Goal: Book appointment/travel/reservation

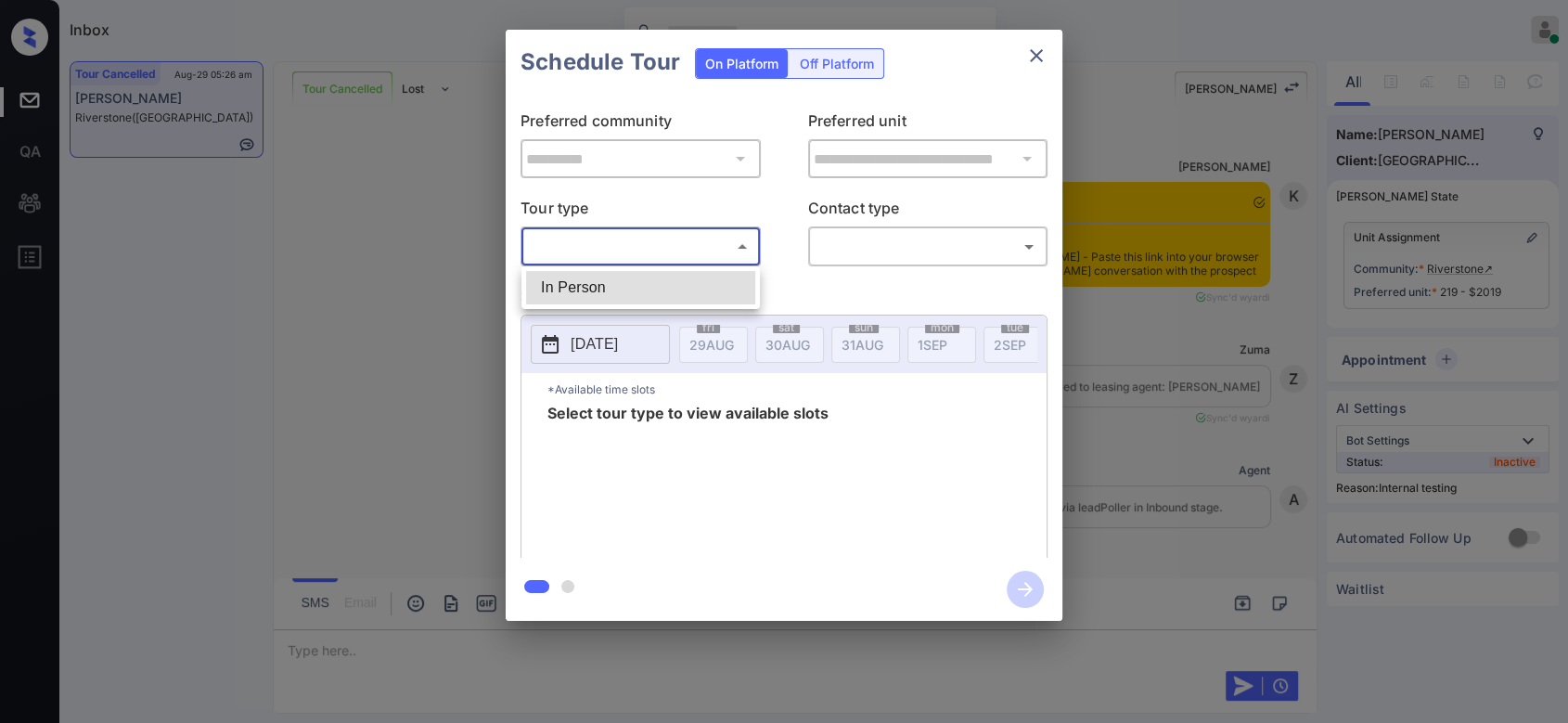
scroll to position [9950, 0]
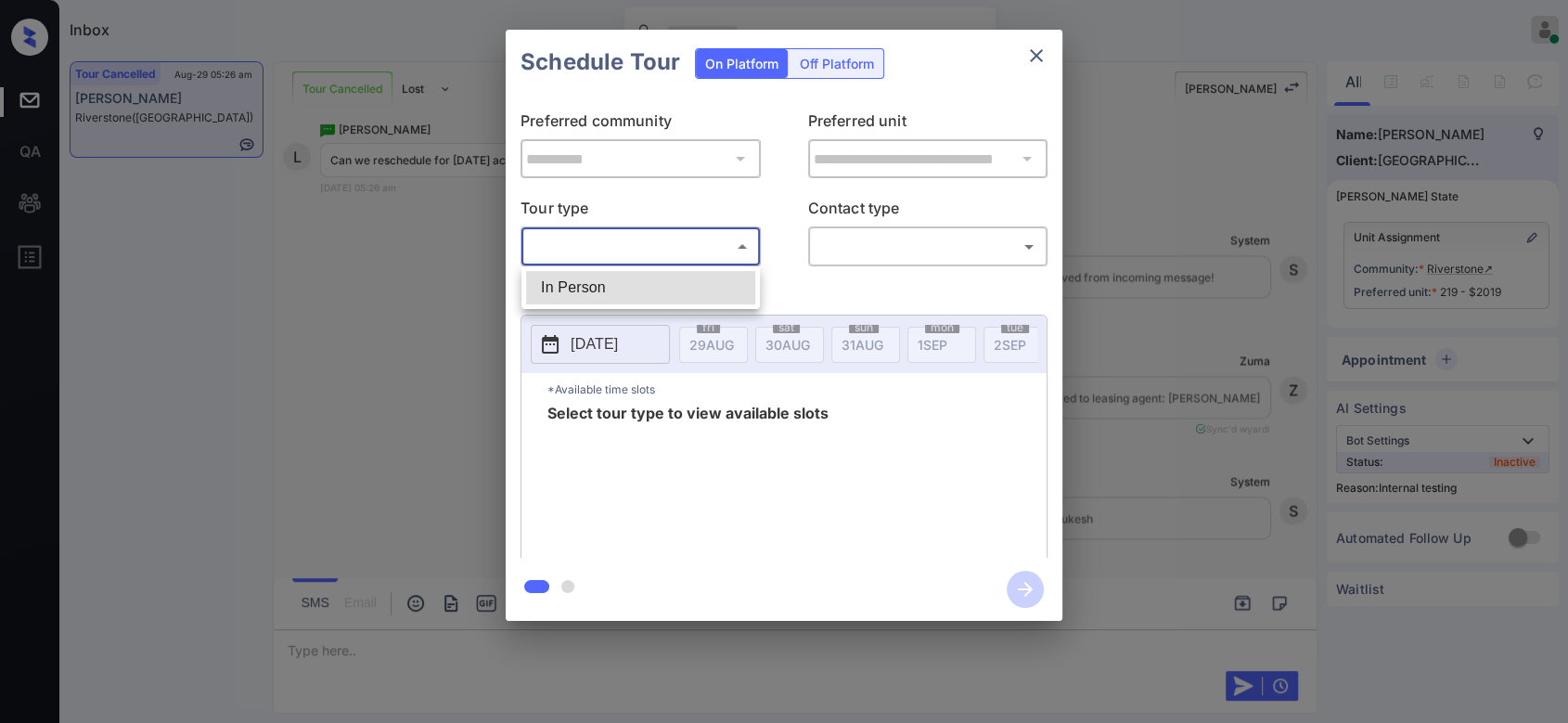
click at [605, 282] on li "In Person" at bounding box center [641, 287] width 230 height 33
type input "********"
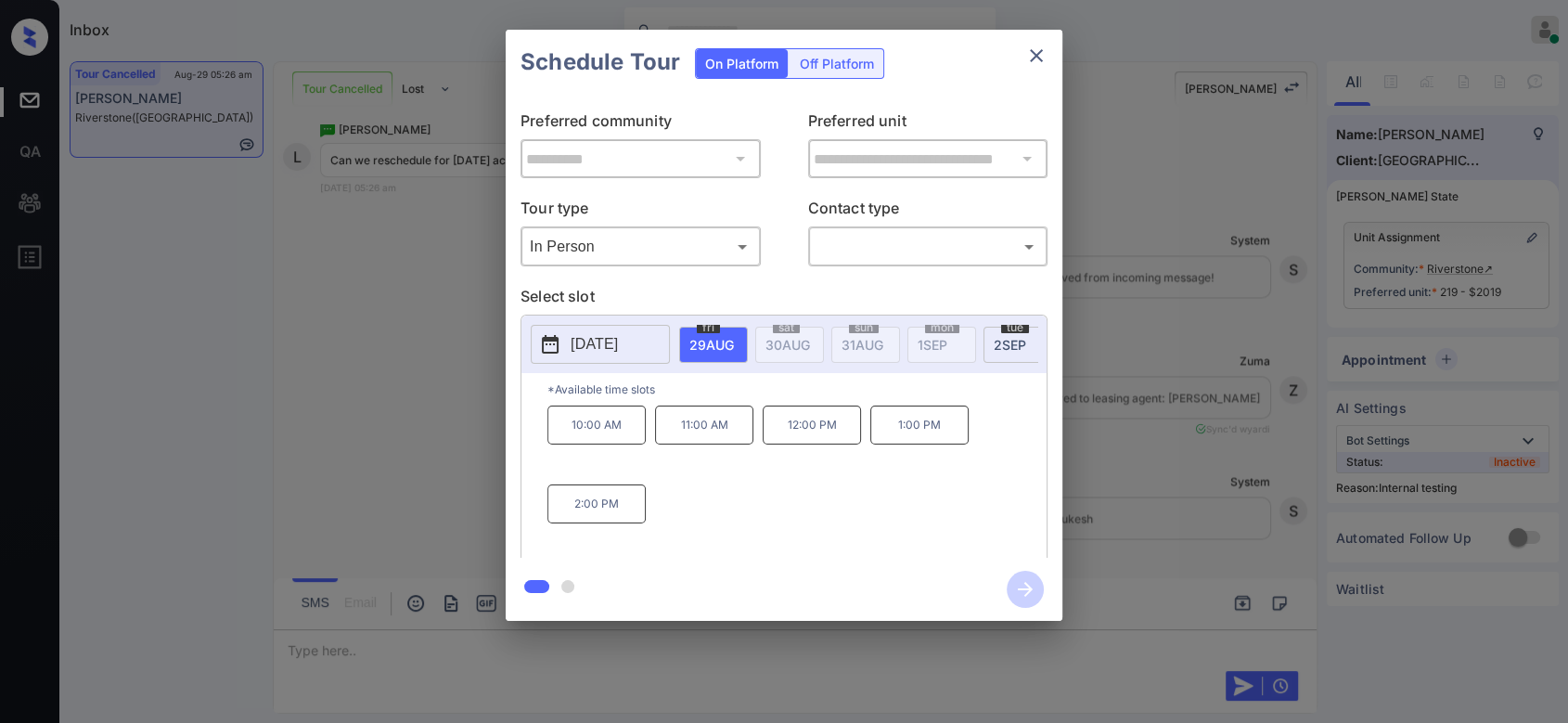
click at [610, 336] on p "[DATE]" at bounding box center [594, 344] width 47 height 23
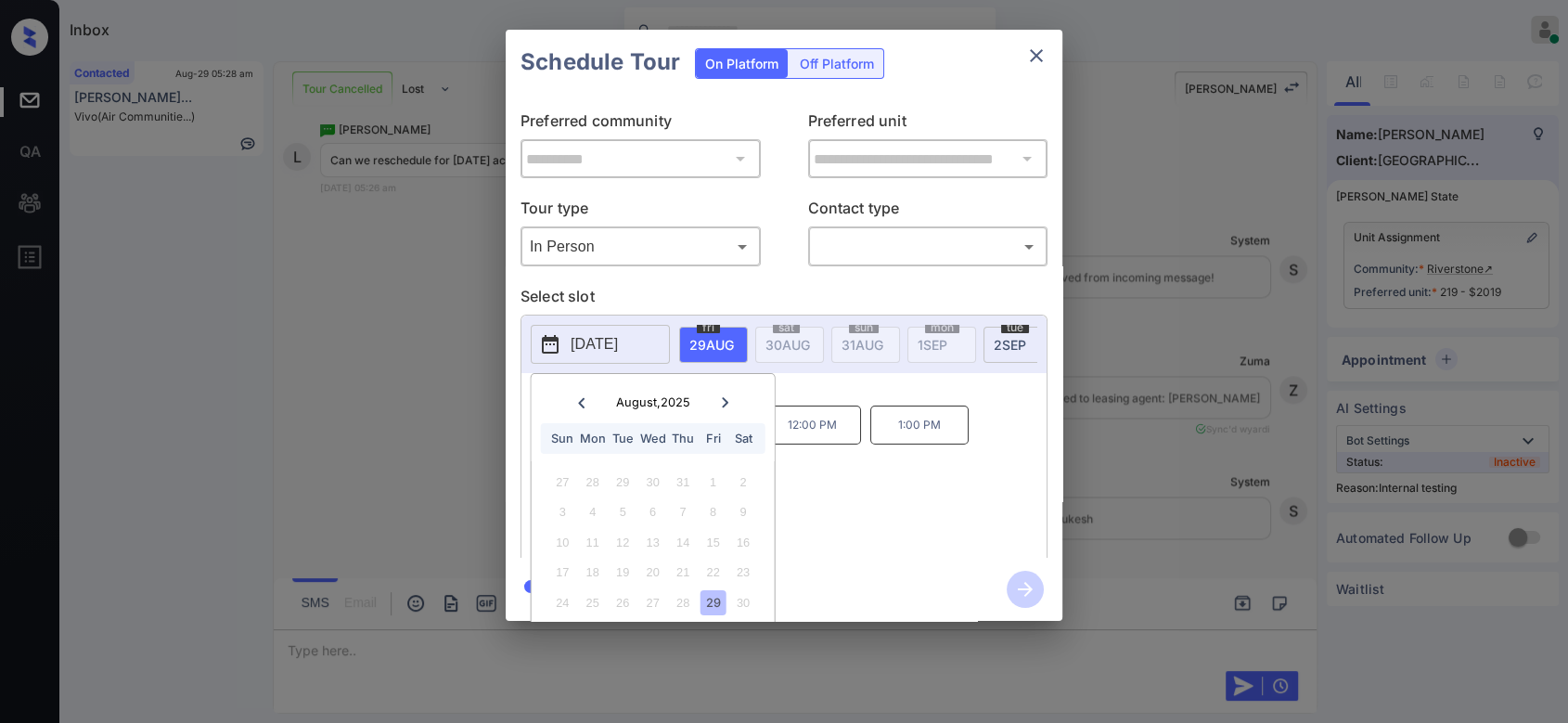
scroll to position [57, 0]
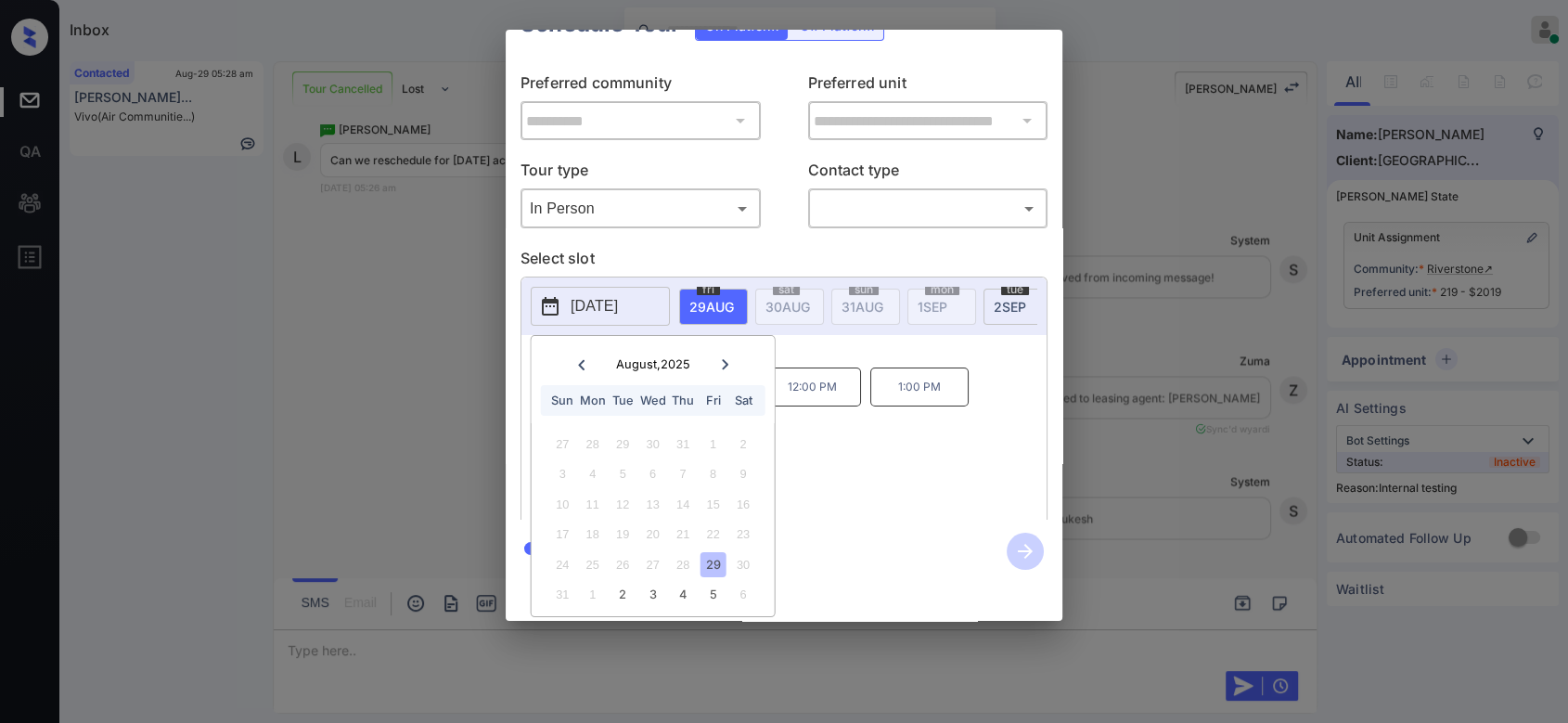
click at [727, 359] on icon at bounding box center [725, 364] width 7 height 10
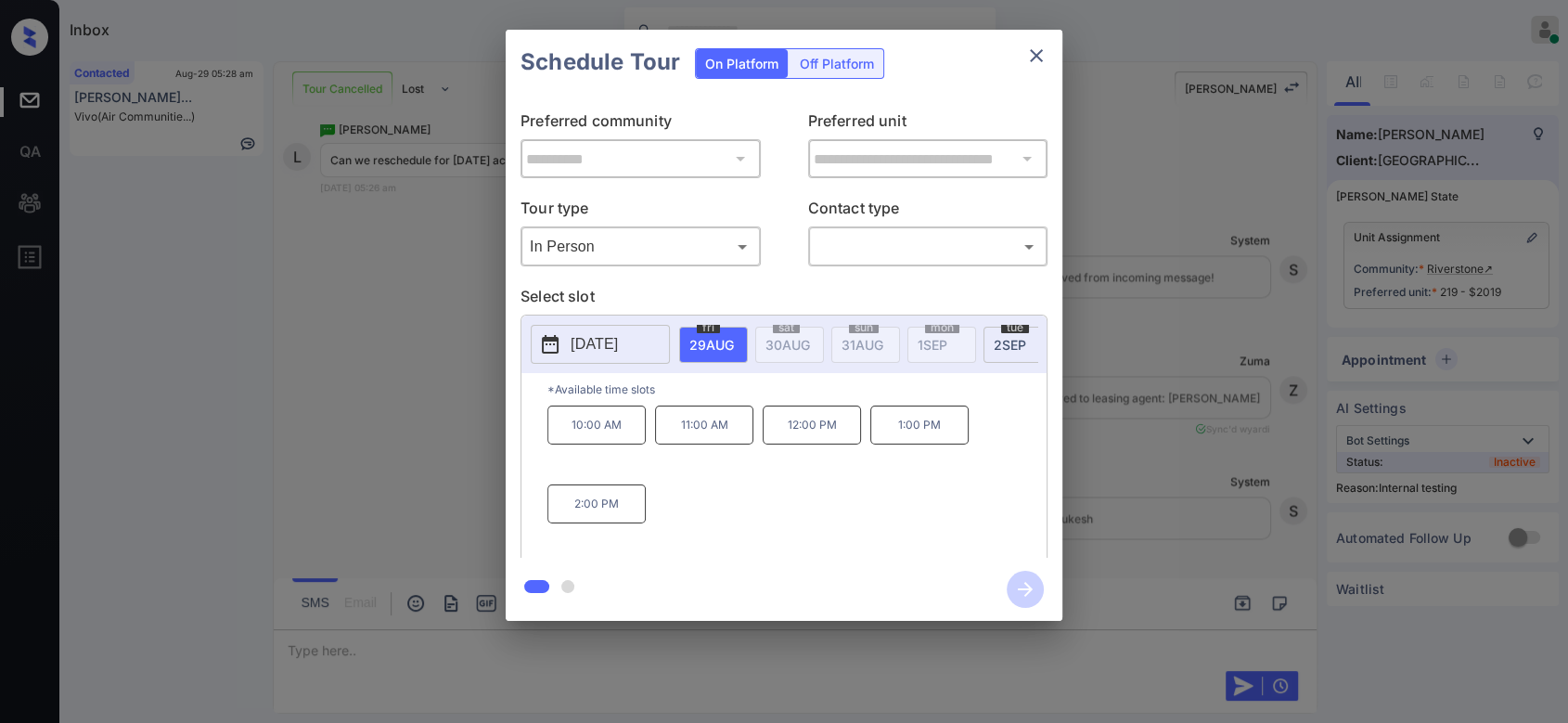
scroll to position [0, 0]
click at [1022, 32] on div "Schedule Tour On Platform Off Platform" at bounding box center [784, 61] width 557 height 65
click at [1027, 50] on icon "close" at bounding box center [1037, 56] width 23 height 23
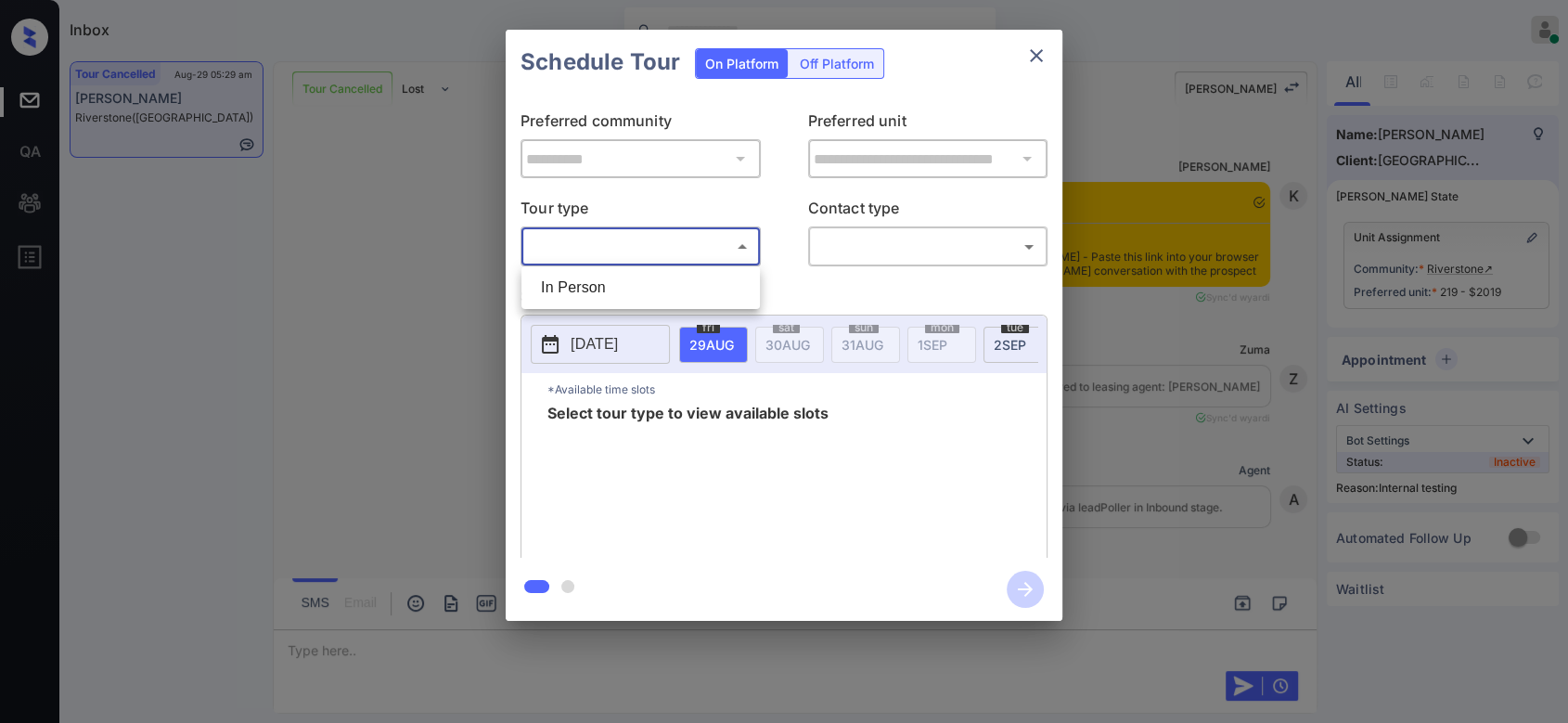
scroll to position [10656, 0]
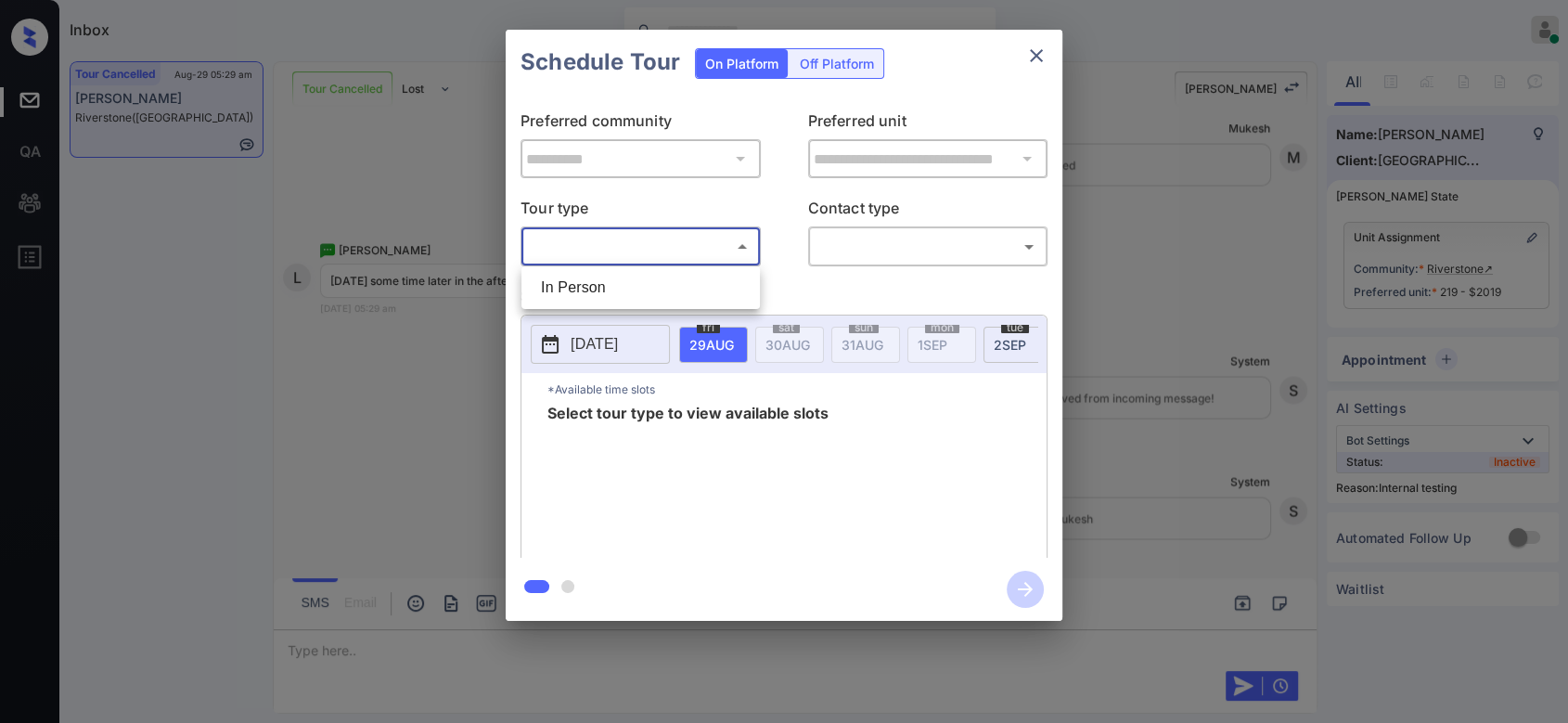
click at [668, 293] on li "In Person" at bounding box center [641, 287] width 230 height 33
type input "********"
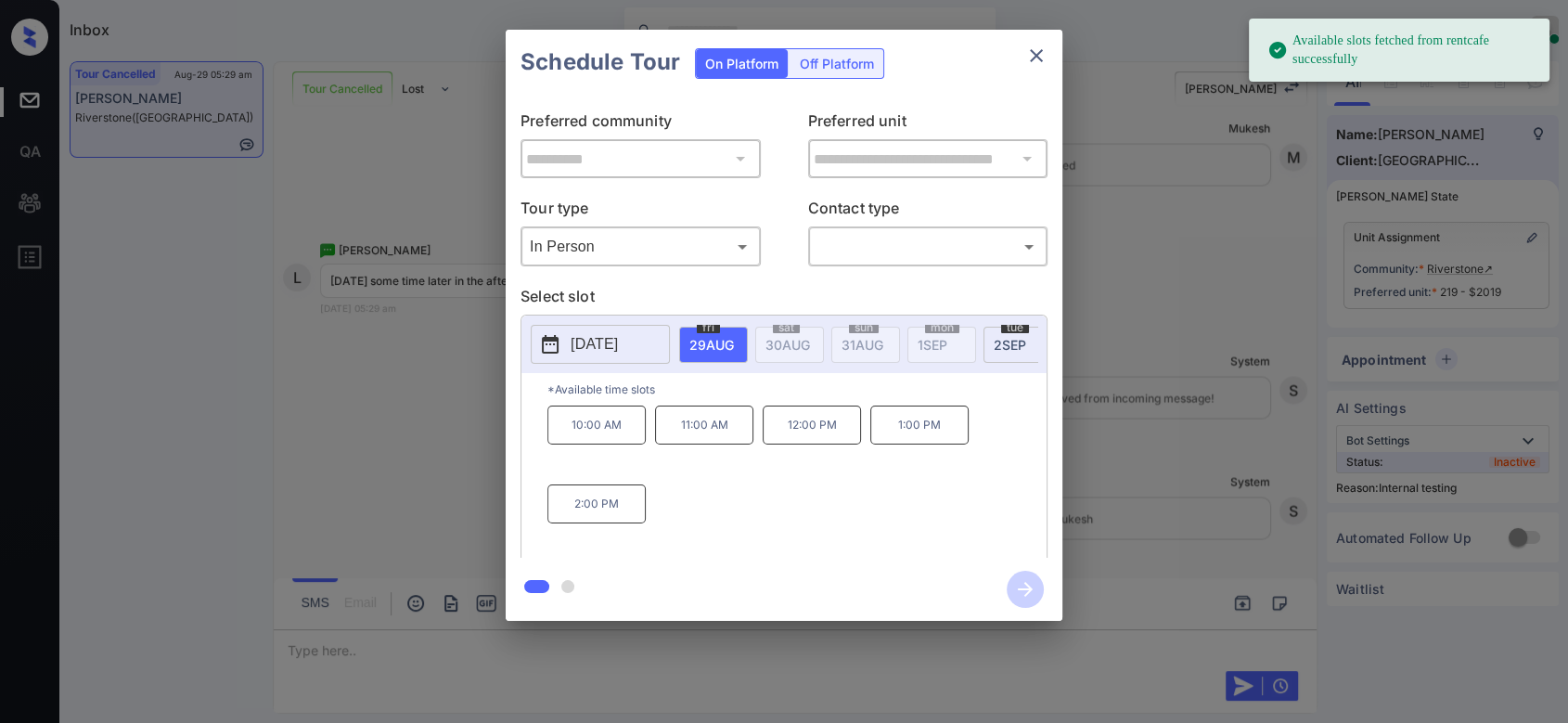
click at [618, 343] on p "[DATE]" at bounding box center [594, 344] width 47 height 23
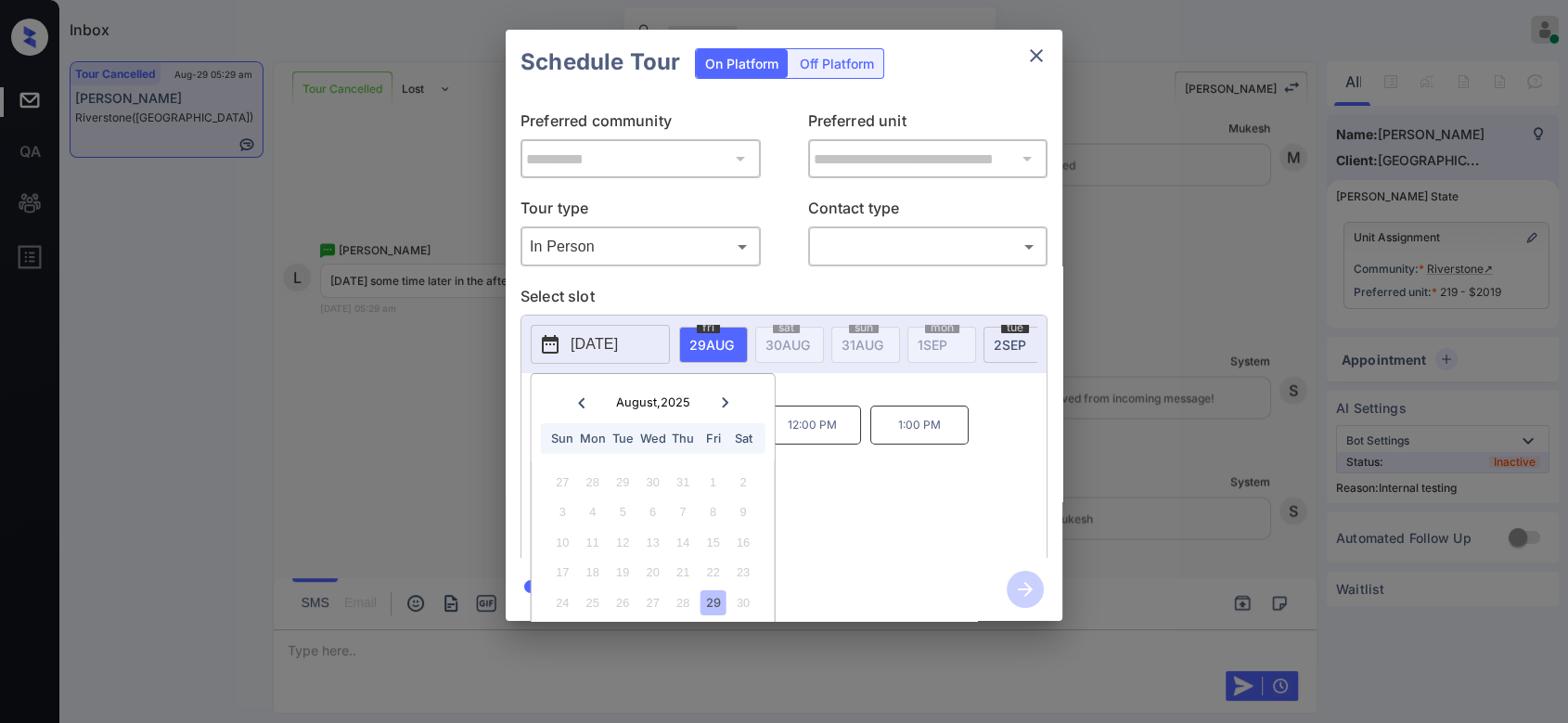
click at [726, 400] on icon at bounding box center [725, 402] width 7 height 10
click at [618, 483] on div "2" at bounding box center [623, 482] width 26 height 26
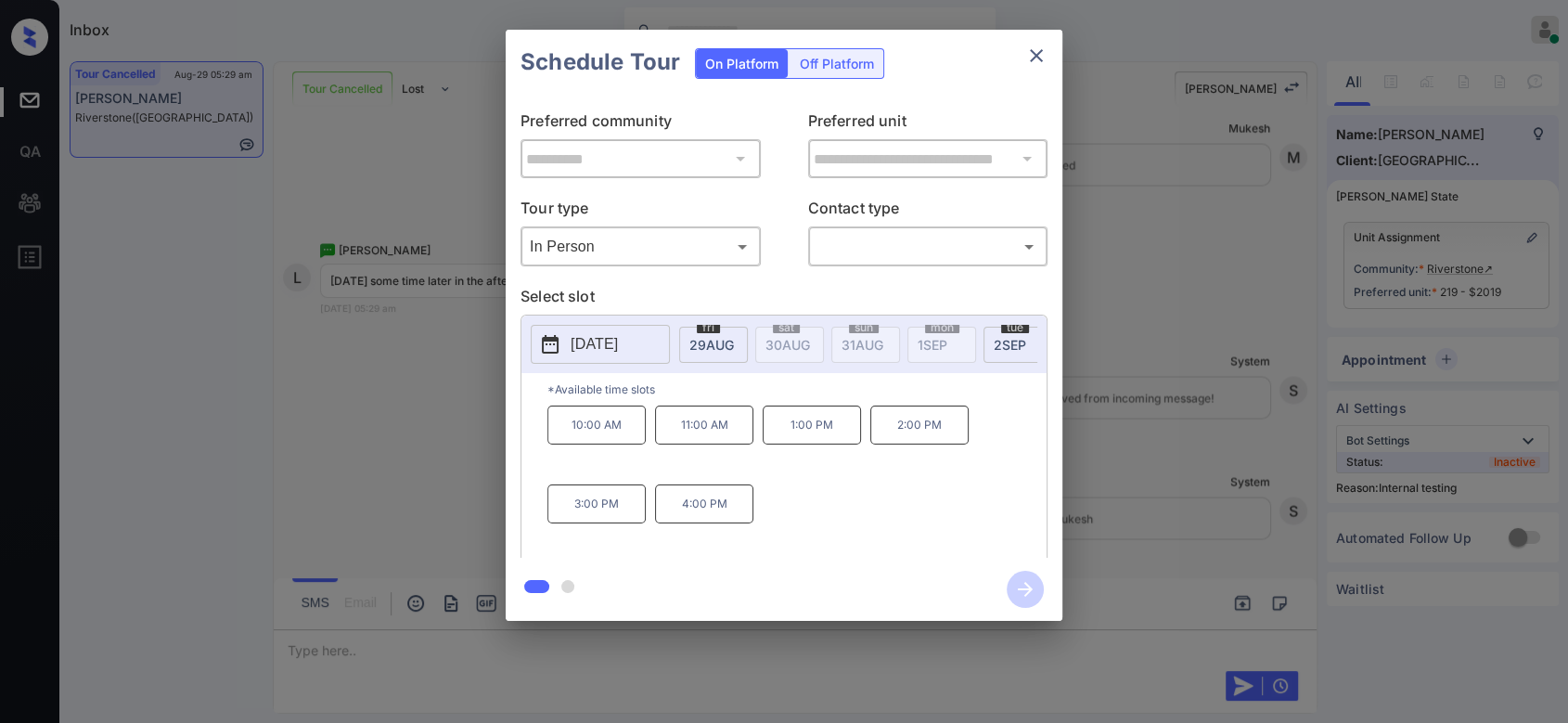
click at [855, 537] on div "10:00 AM 11:00 AM 1:00 PM 2:00 PM 3:00 PM 4:00 PM" at bounding box center [797, 479] width 499 height 148
click at [1042, 55] on icon "close" at bounding box center [1037, 56] width 23 height 23
